Goal: Task Accomplishment & Management: Manage account settings

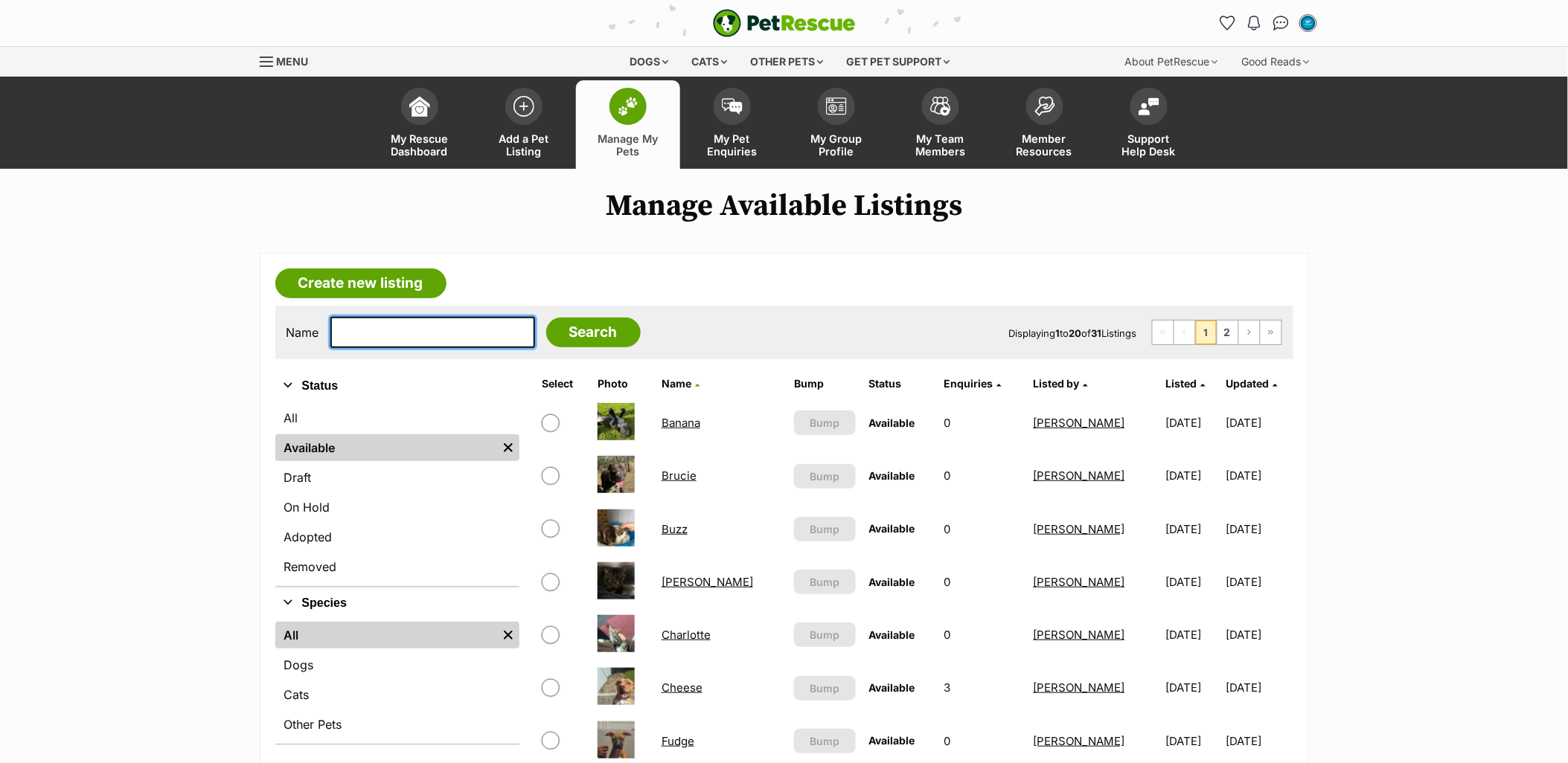
click at [429, 331] on input "text" at bounding box center [432, 332] width 205 height 31
type input "s"
type input "sterling"
click at [546, 318] on input "Search" at bounding box center [593, 333] width 94 height 30
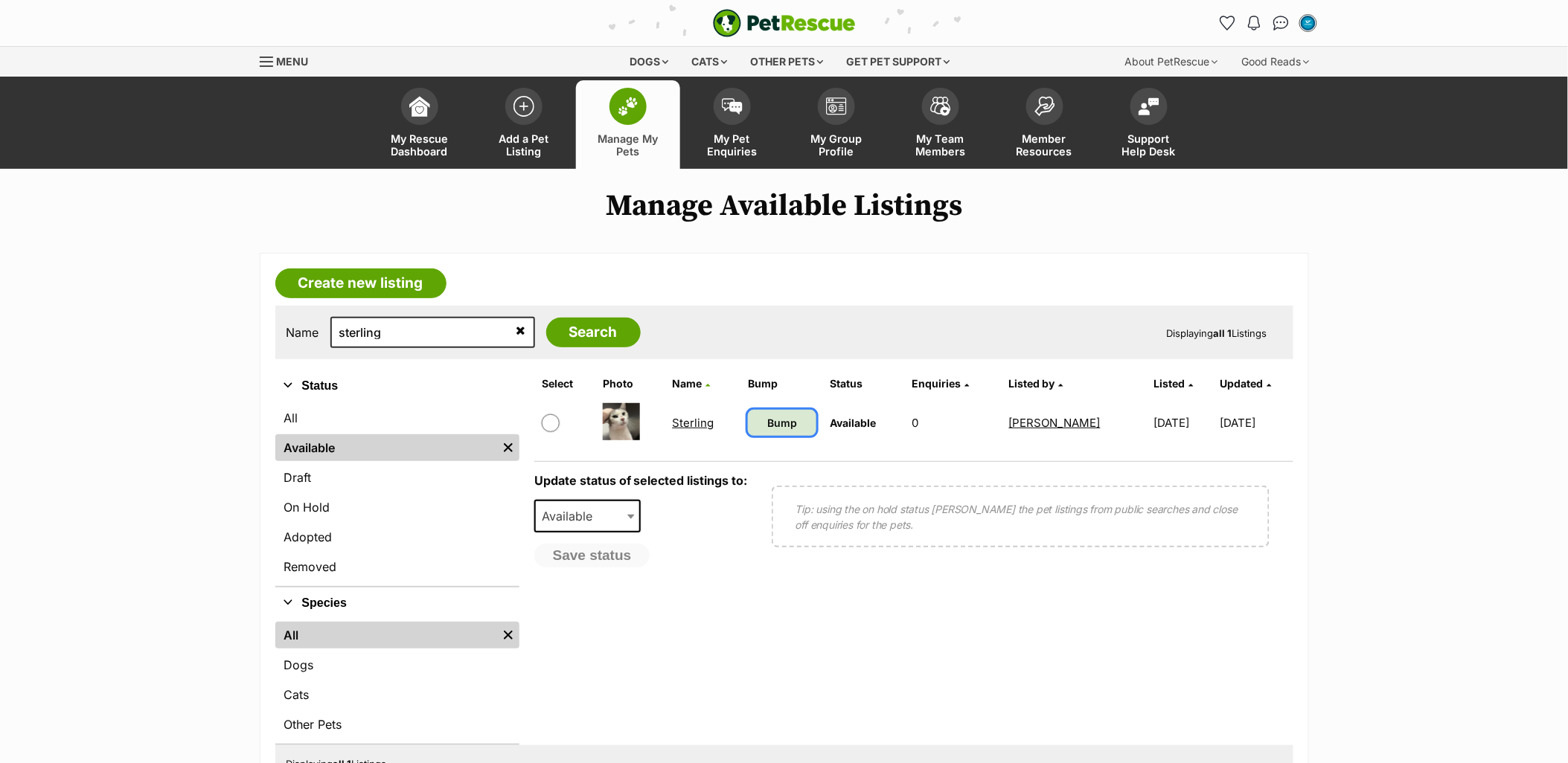
click at [748, 421] on link "Bump" at bounding box center [782, 423] width 69 height 26
drag, startPoint x: 677, startPoint y: 414, endPoint x: 706, endPoint y: 414, distance: 29.0
click at [677, 416] on link "Sterling" at bounding box center [693, 423] width 42 height 14
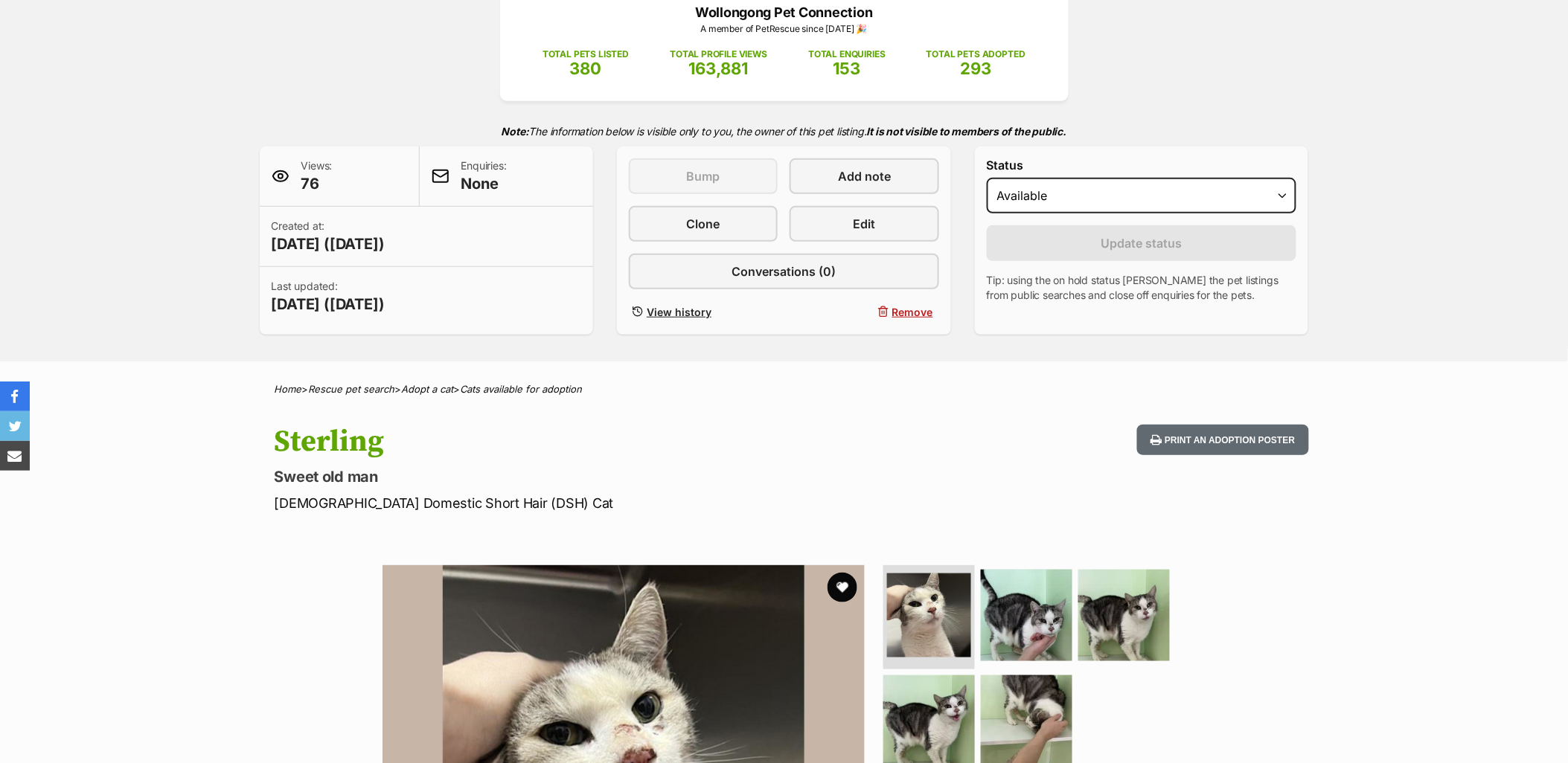
scroll to position [165, 0]
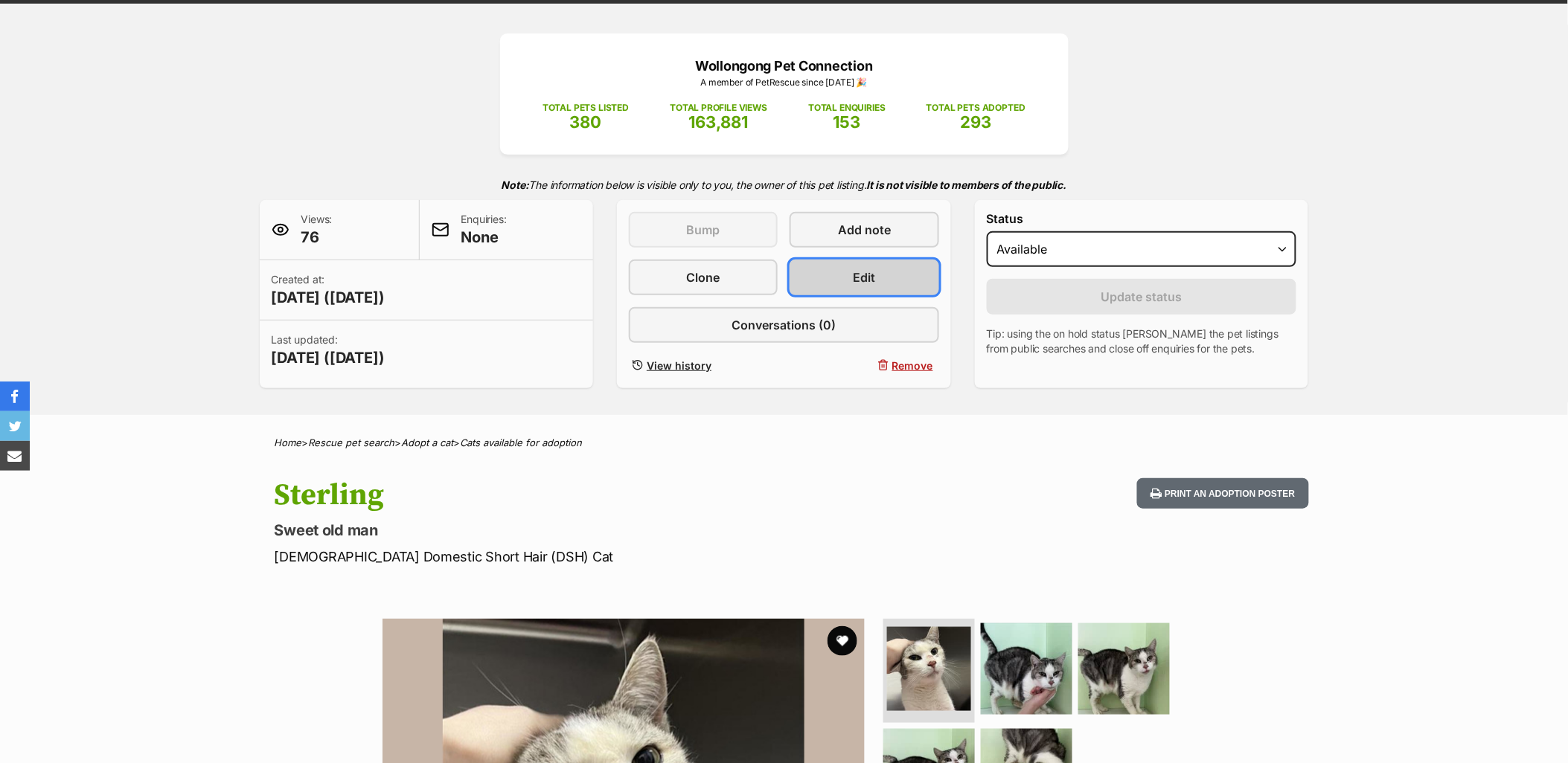
click at [861, 280] on span "Edit" at bounding box center [865, 277] width 23 height 18
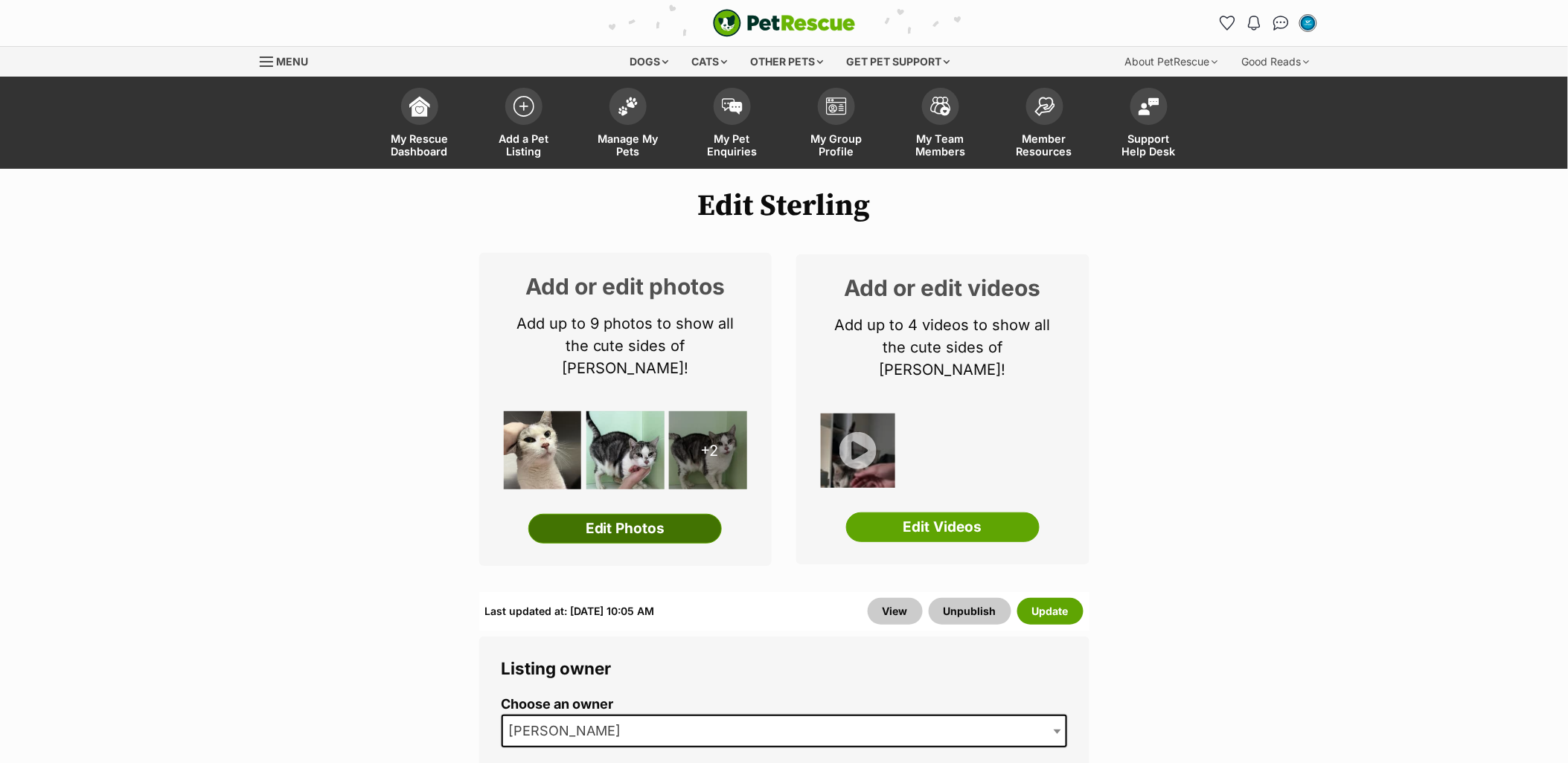
drag, startPoint x: 665, startPoint y: 508, endPoint x: 719, endPoint y: 495, distance: 55.5
click at [665, 514] on link "Edit Photos" at bounding box center [625, 529] width 193 height 30
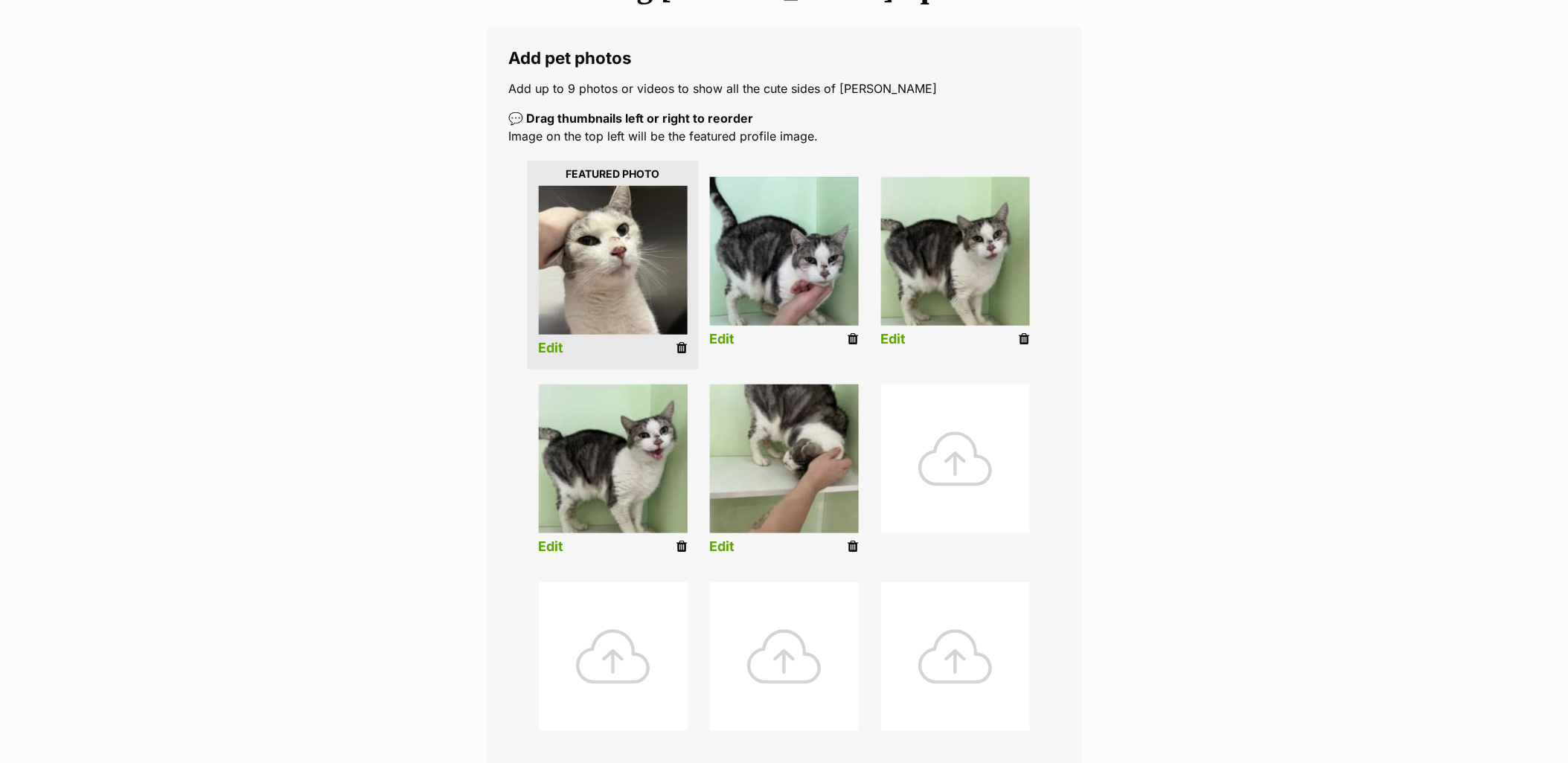
scroll to position [248, 0]
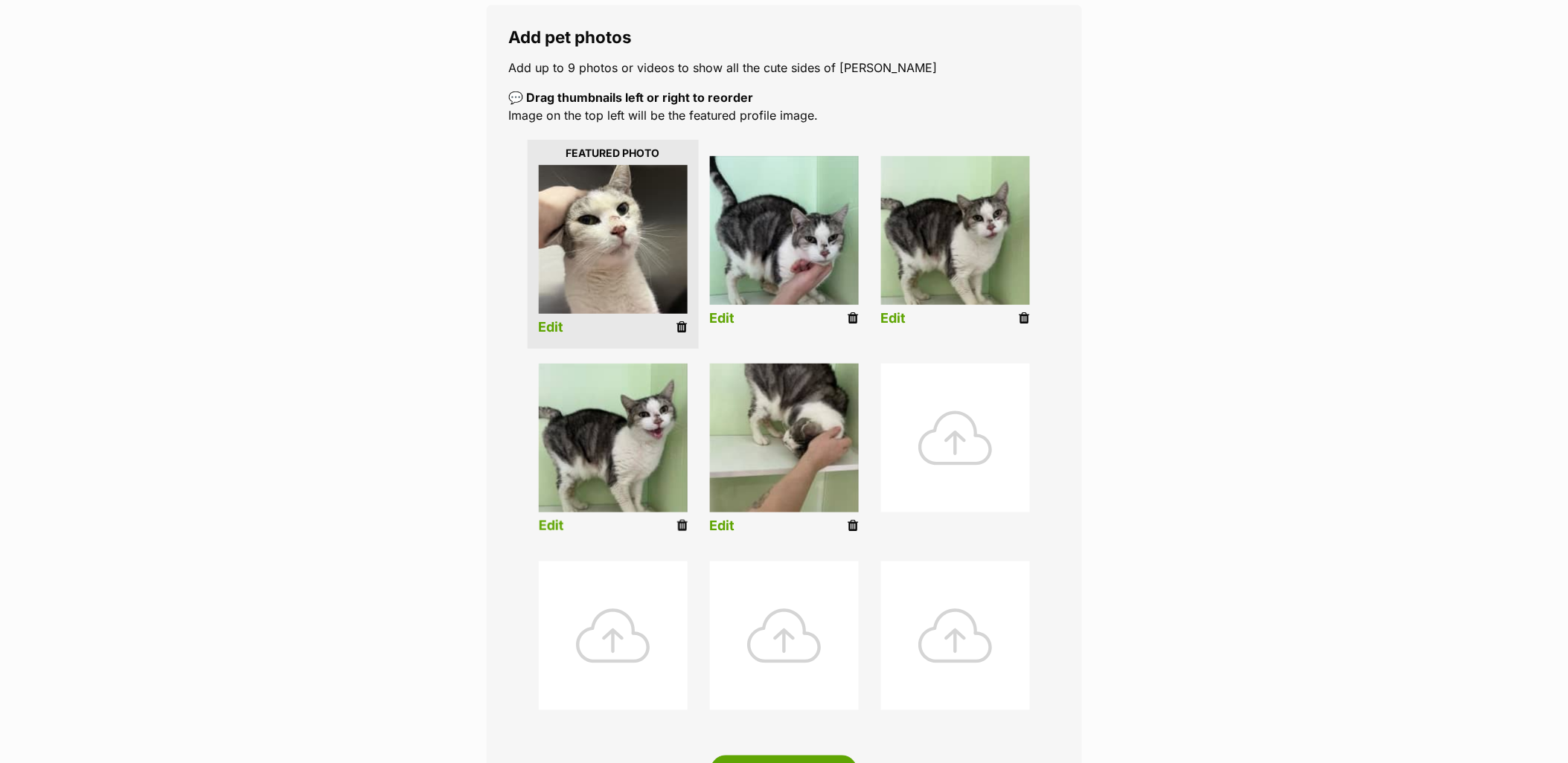
click at [683, 524] on icon at bounding box center [682, 526] width 10 height 13
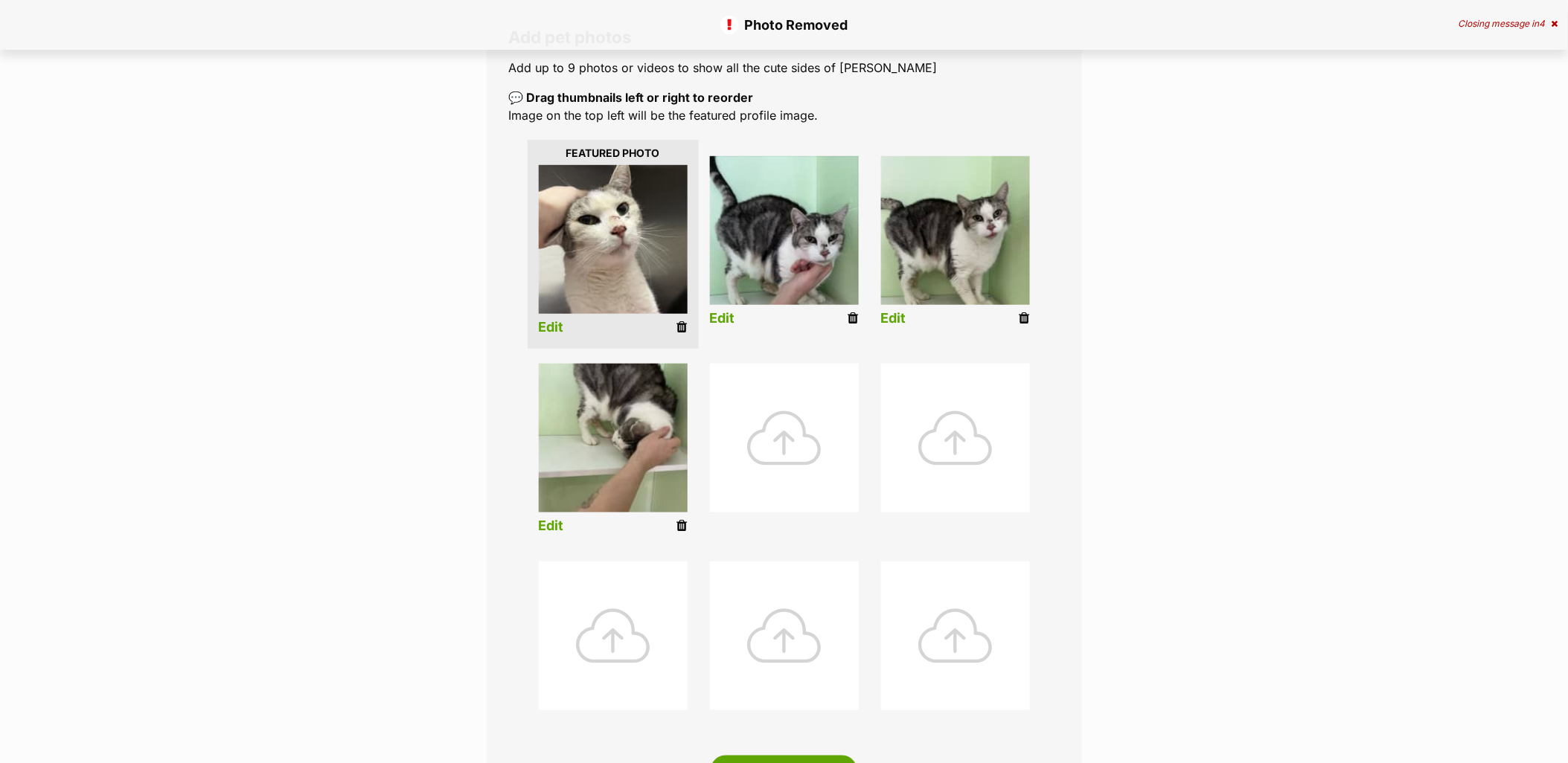
click at [1024, 315] on icon at bounding box center [1025, 319] width 10 height 13
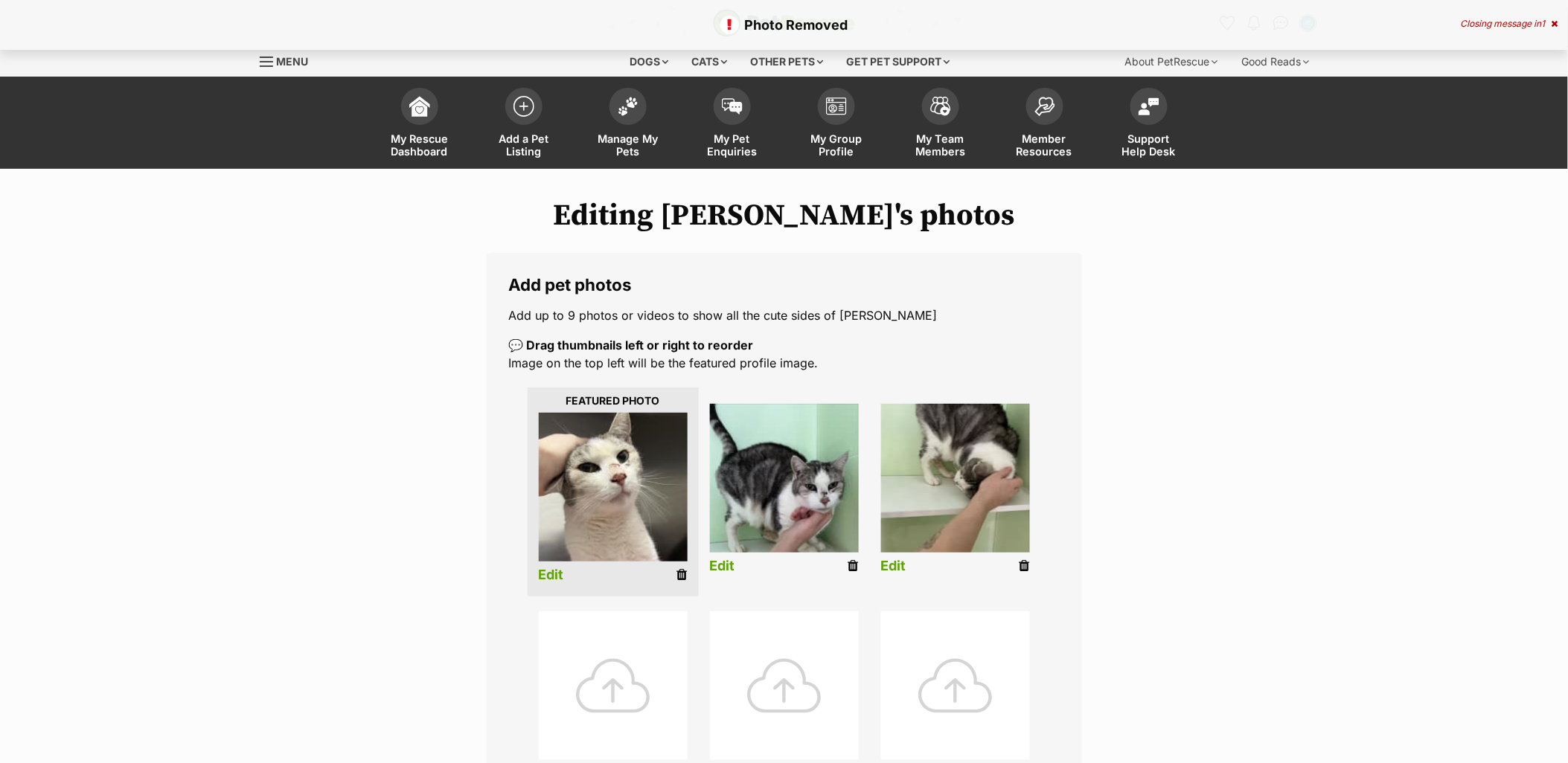
drag, startPoint x: 666, startPoint y: 698, endPoint x: 1533, endPoint y: 400, distance: 916.8
click at [666, 698] on div at bounding box center [613, 686] width 149 height 149
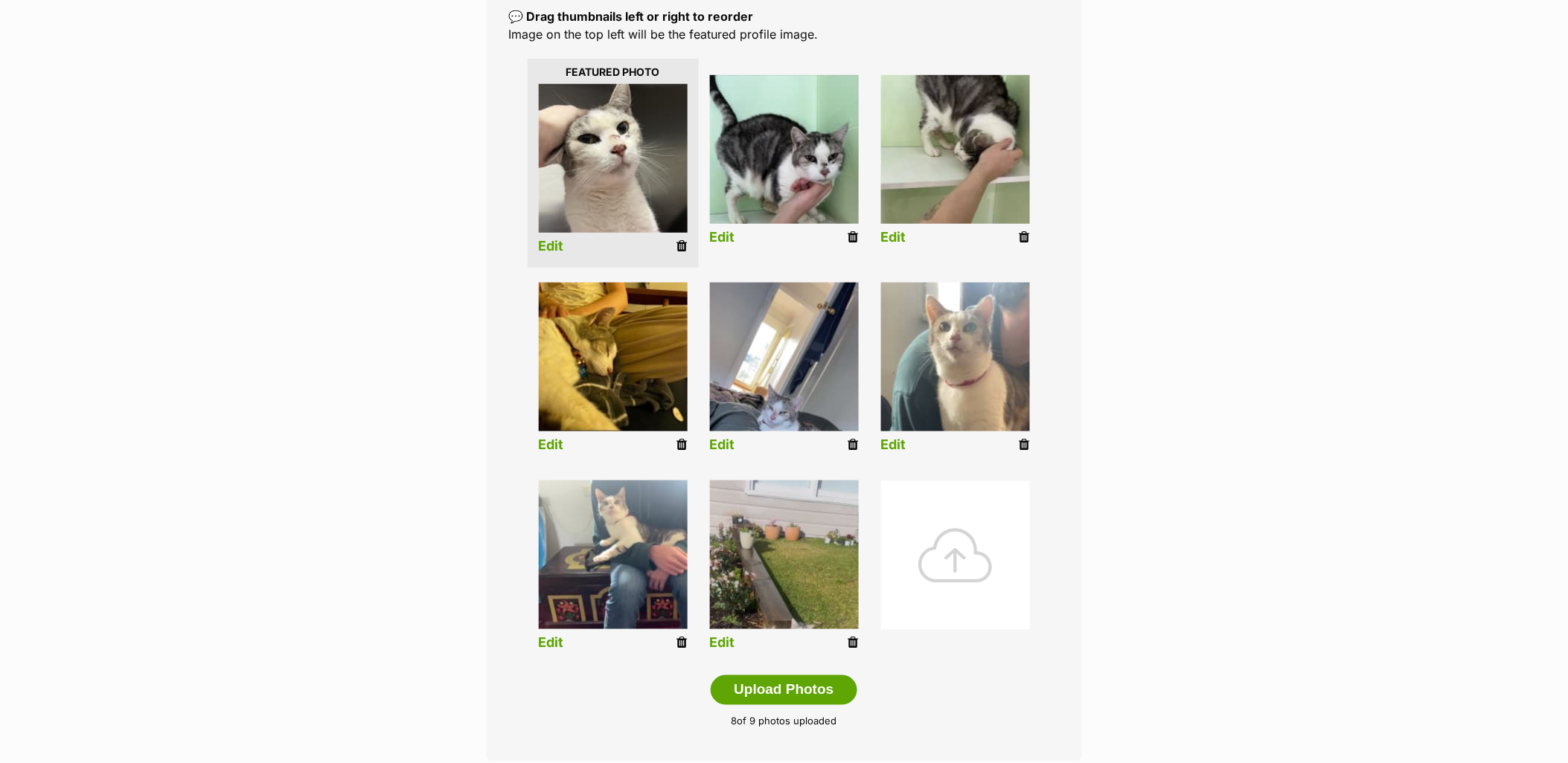
scroll to position [330, 0]
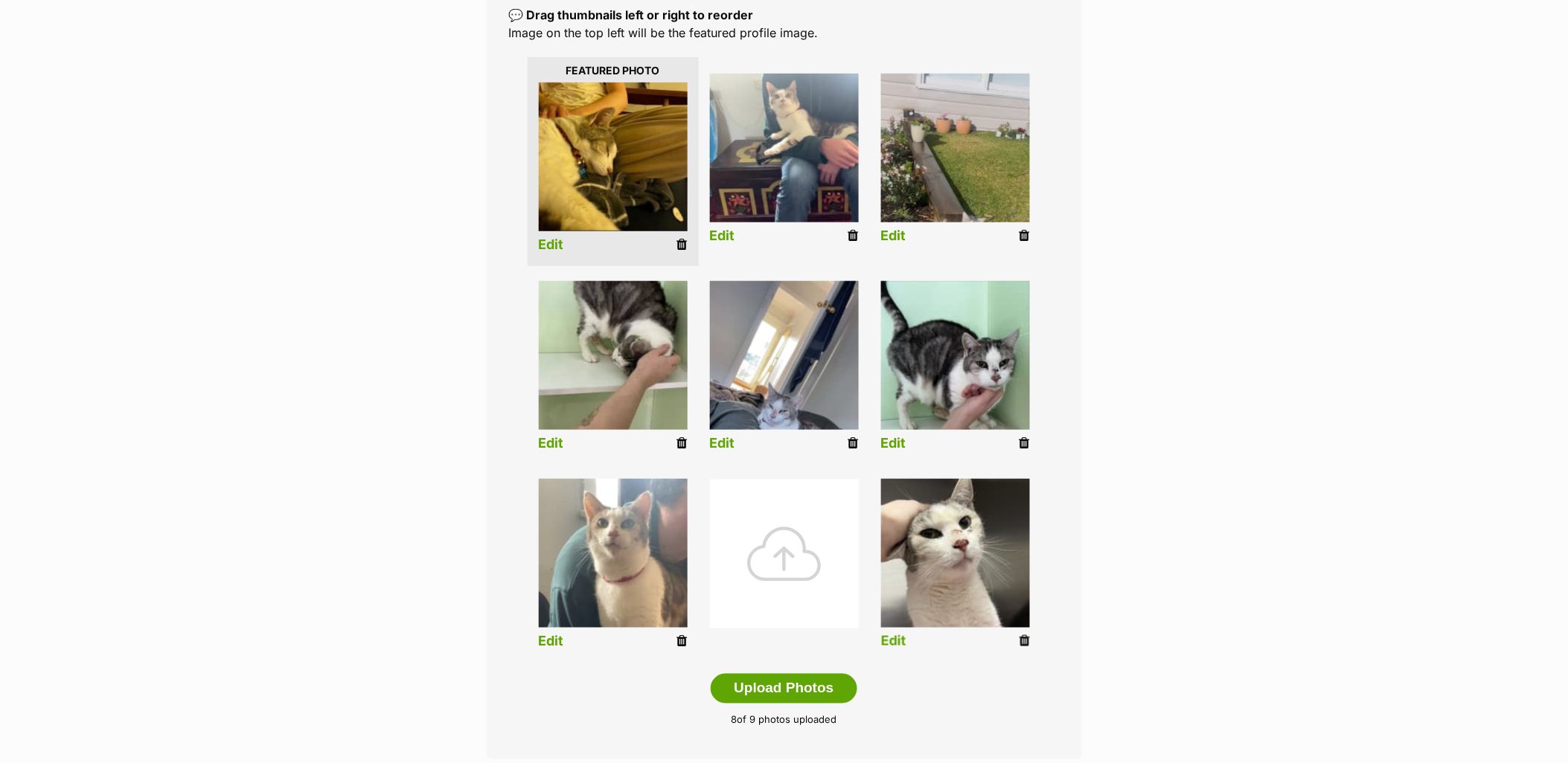
click at [956, 561] on img at bounding box center [956, 554] width 149 height 149
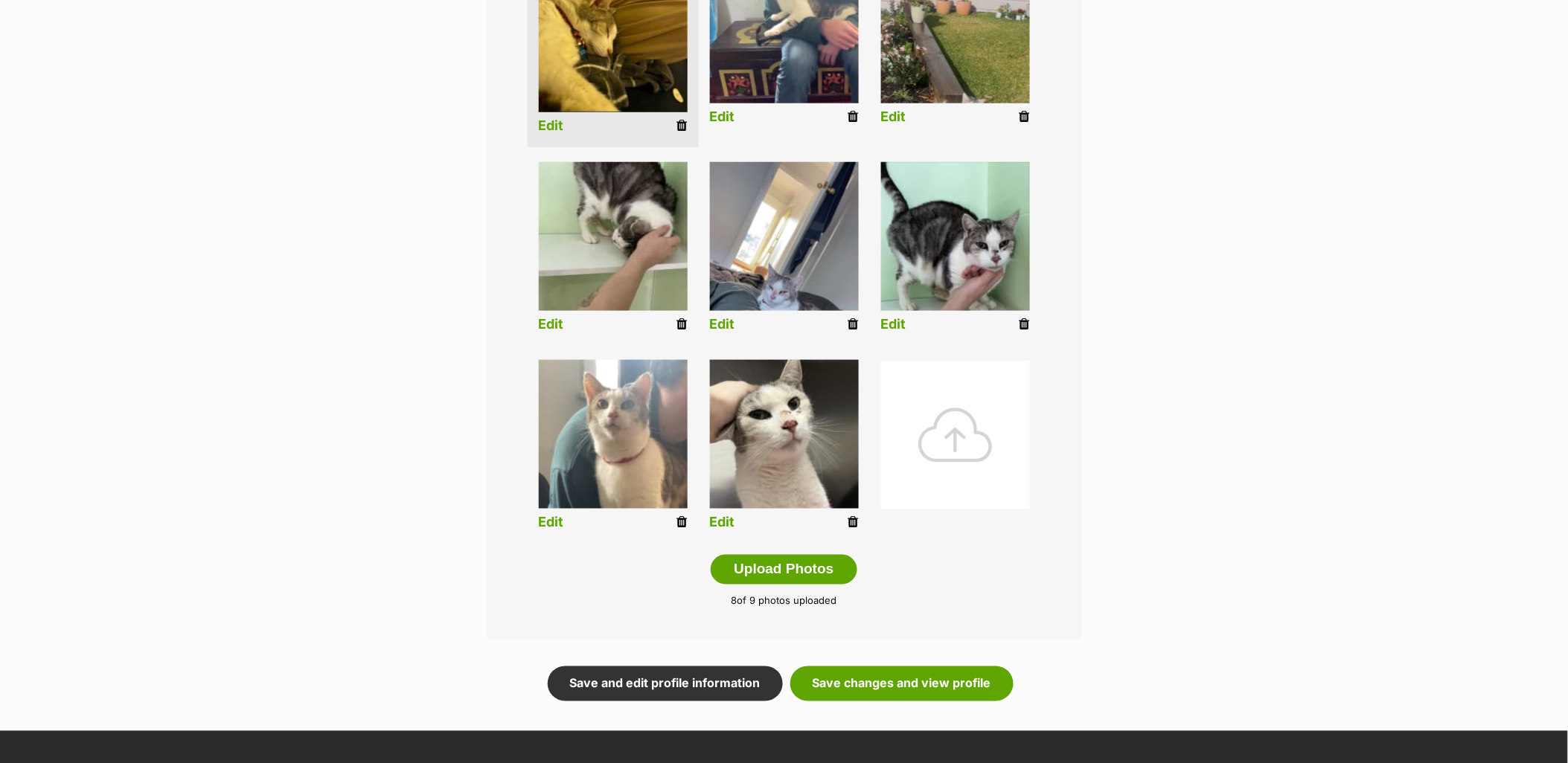
scroll to position [578, 0]
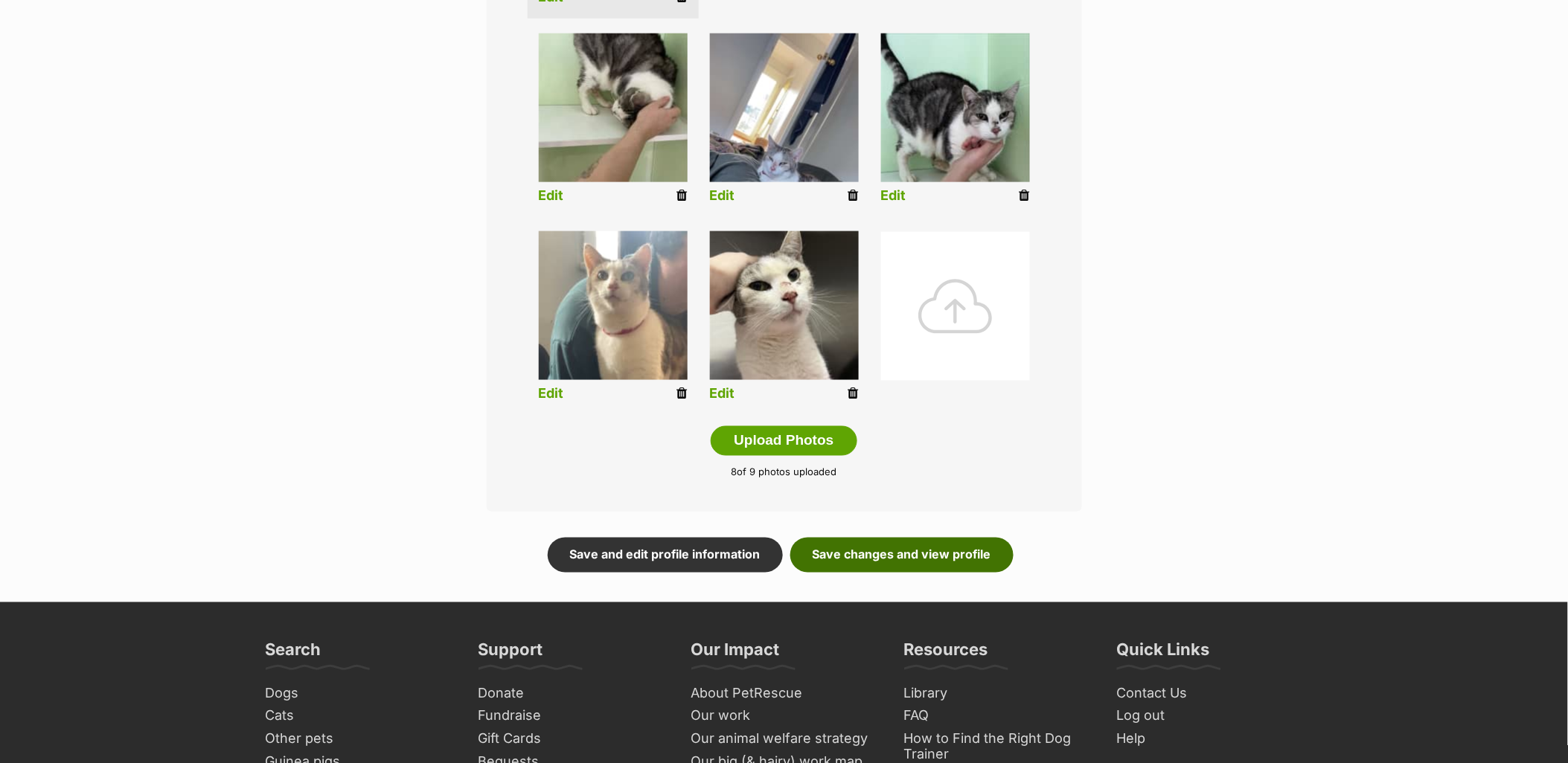
click at [930, 546] on link "Save changes and view profile" at bounding box center [902, 555] width 224 height 34
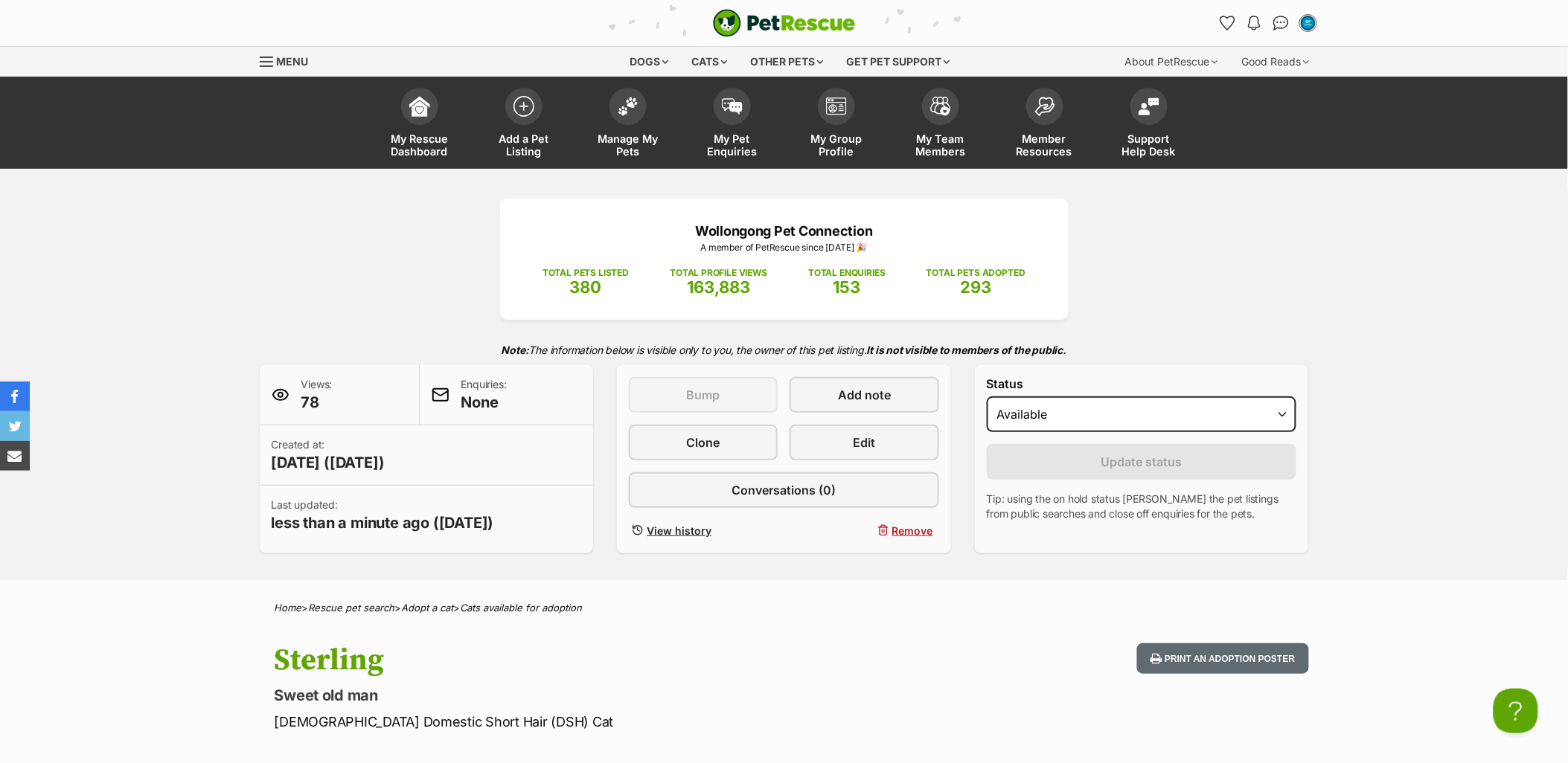
click at [1427, 383] on div "Wollongong Pet Connection A member of PetRescue since 2024 🎉 TOTAL PETS LISTED …" at bounding box center [784, 374] width 1568 height 411
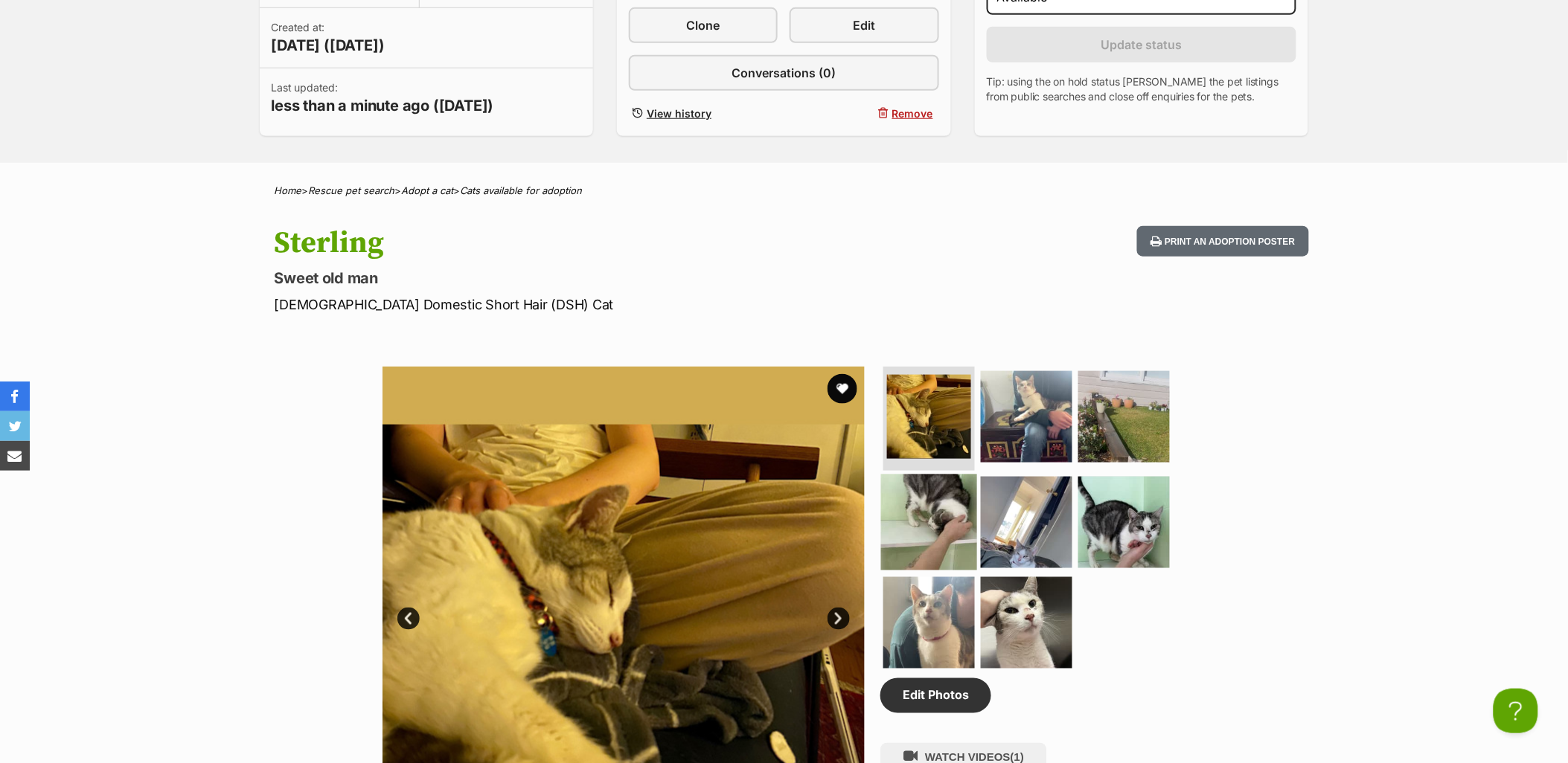
scroll to position [495, 0]
